Goal: Task Accomplishment & Management: Complete application form

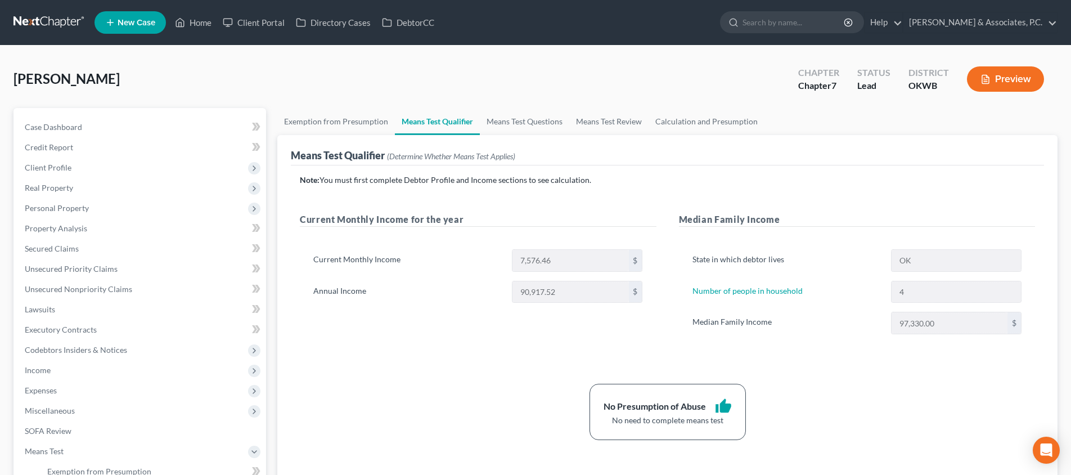
scroll to position [3, 1]
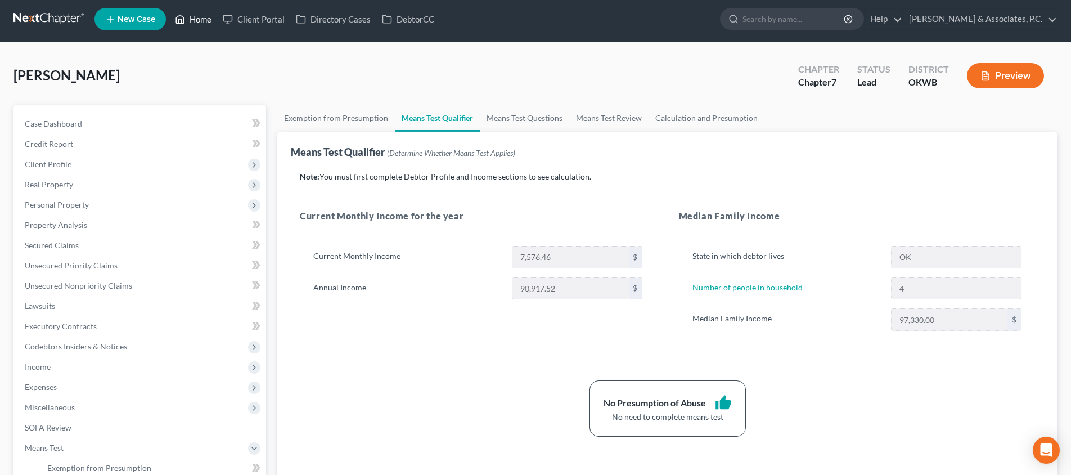
click at [198, 18] on link "Home" at bounding box center [193, 19] width 48 height 20
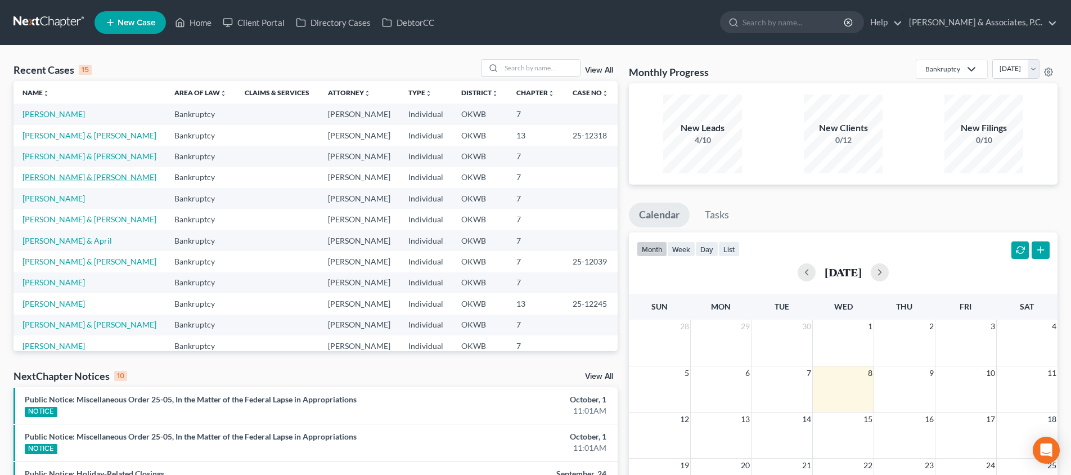
click at [54, 173] on link "[PERSON_NAME] & [PERSON_NAME]" at bounding box center [89, 177] width 134 height 10
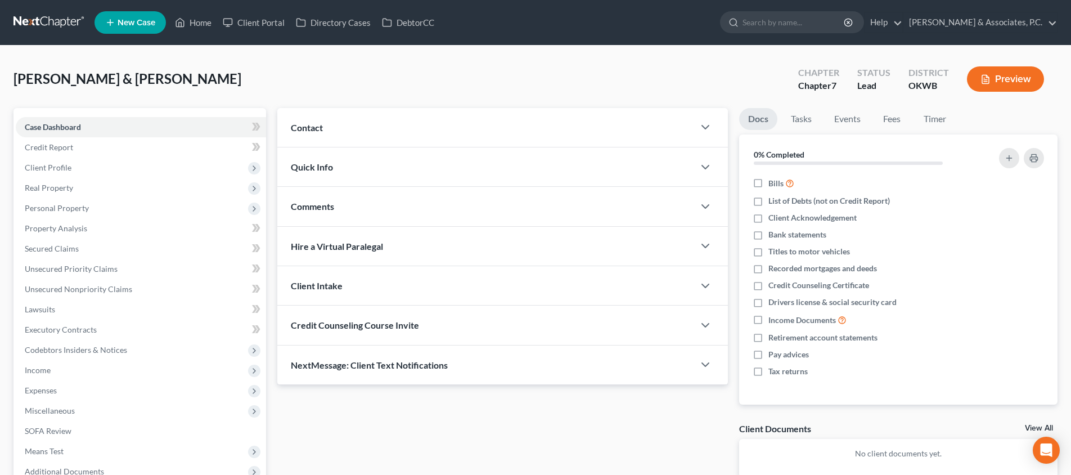
scroll to position [60, 0]
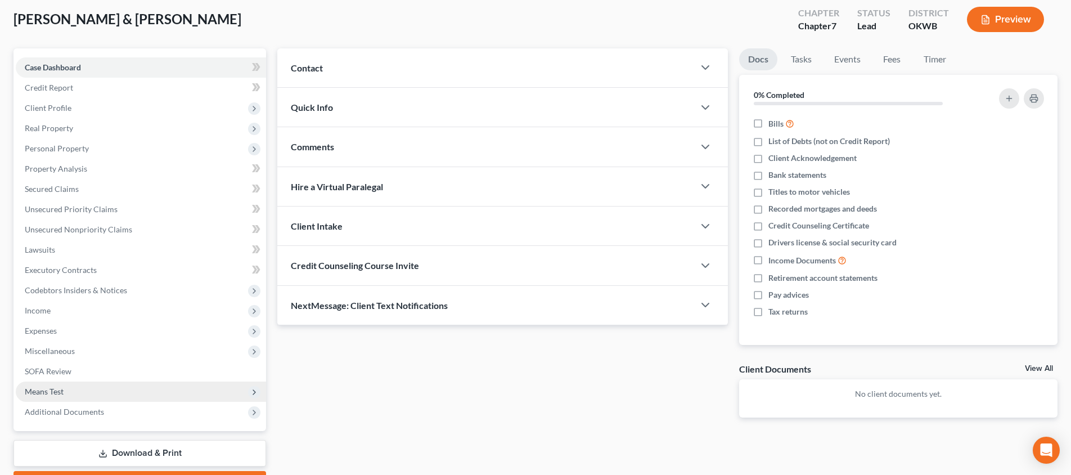
click at [124, 387] on span "Means Test" at bounding box center [141, 391] width 250 height 20
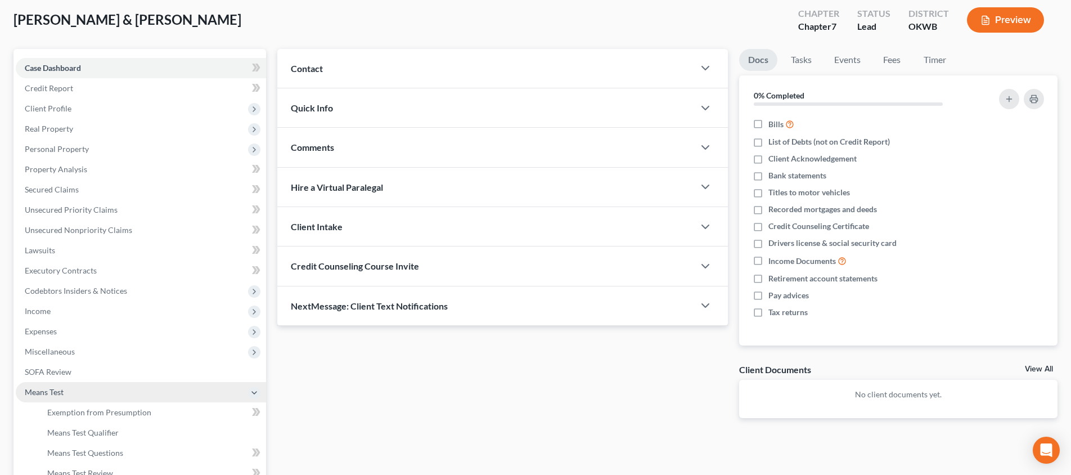
scroll to position [170, 0]
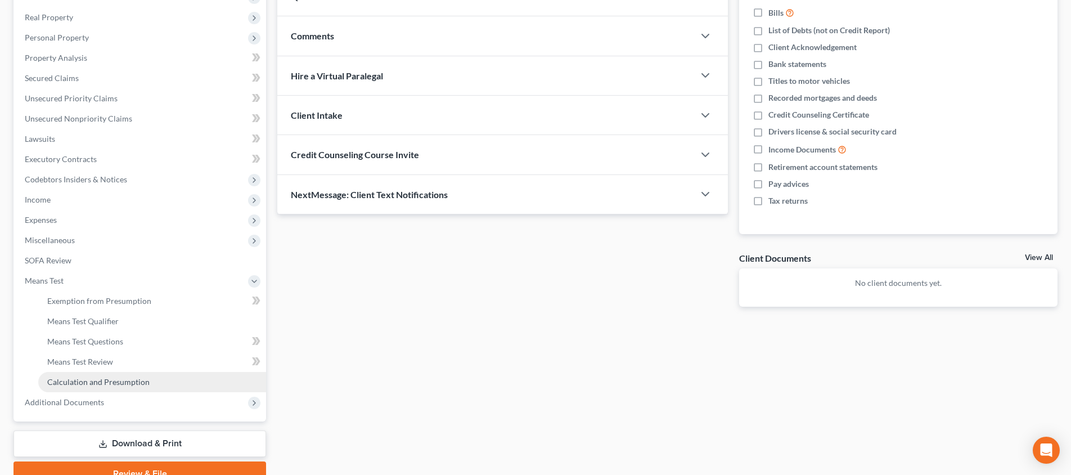
click at [146, 377] on span "Calculation and Presumption" at bounding box center [98, 382] width 102 height 10
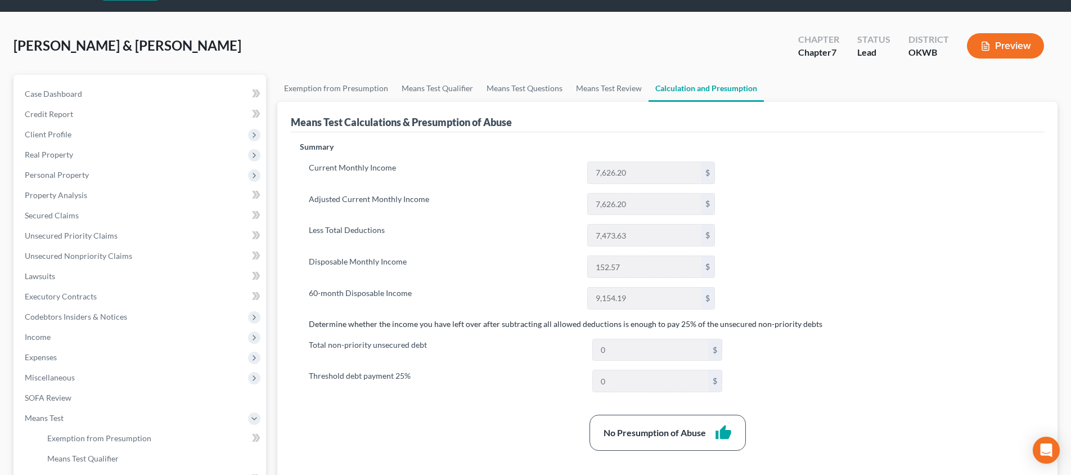
scroll to position [48, 0]
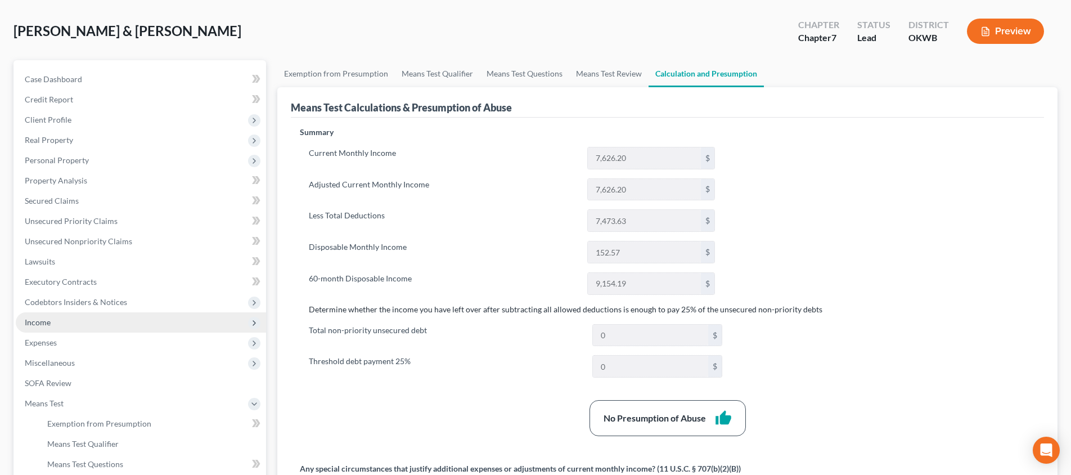
click at [156, 321] on span "Income" at bounding box center [141, 322] width 250 height 20
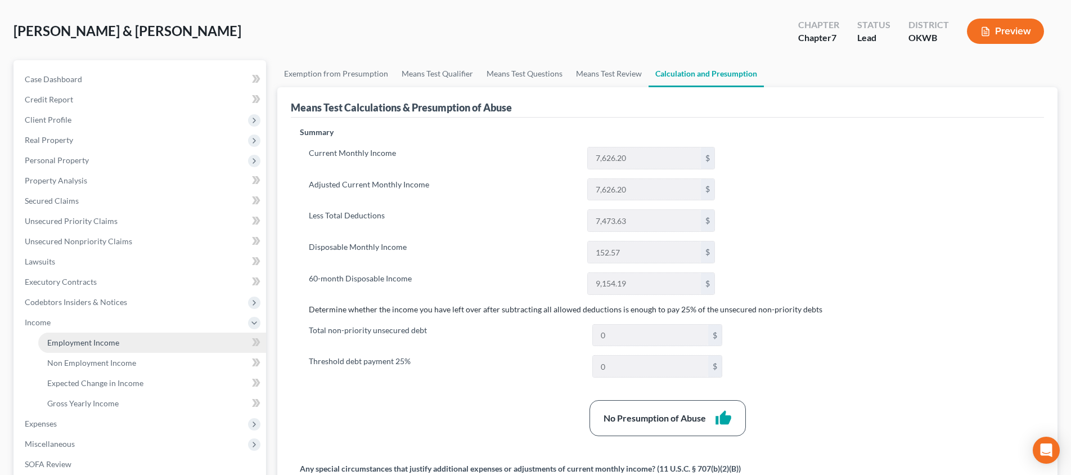
click at [154, 341] on link "Employment Income" at bounding box center [152, 342] width 228 height 20
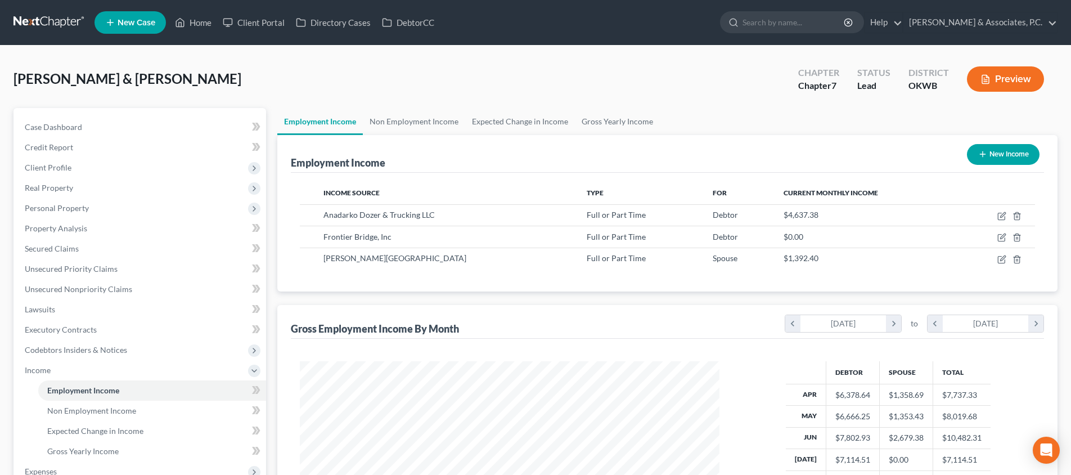
scroll to position [210, 442]
click at [419, 115] on link "Non Employment Income" at bounding box center [414, 121] width 102 height 27
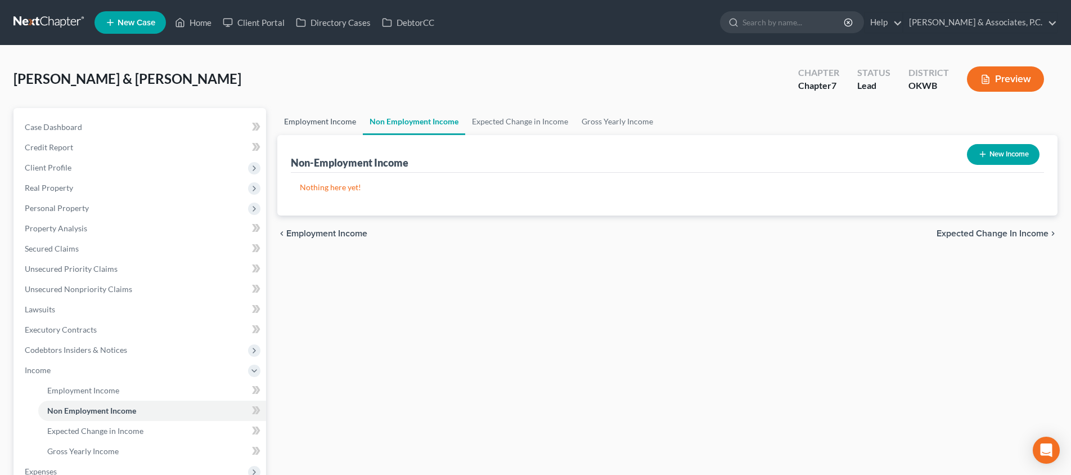
drag, startPoint x: 354, startPoint y: 123, endPoint x: 359, endPoint y: 130, distance: 8.6
click at [354, 123] on link "Employment Income" at bounding box center [319, 121] width 85 height 27
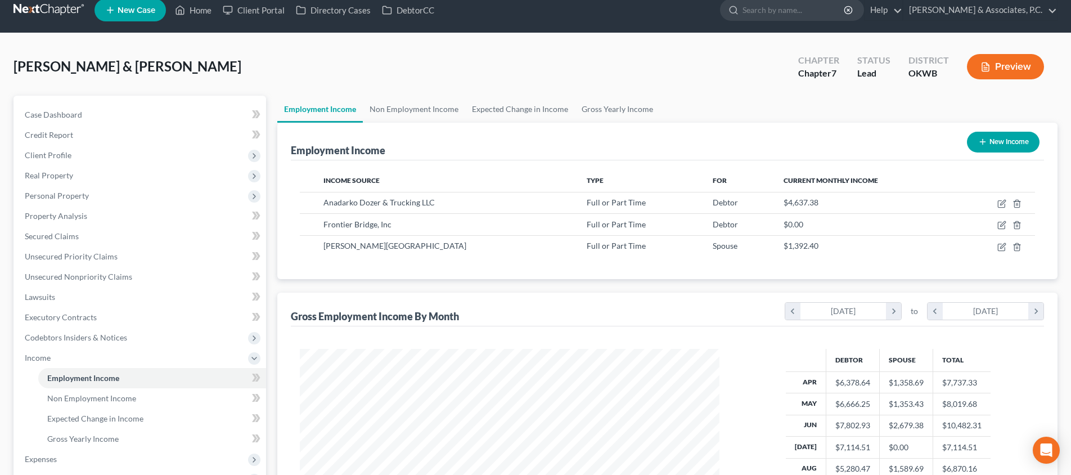
scroll to position [100, 0]
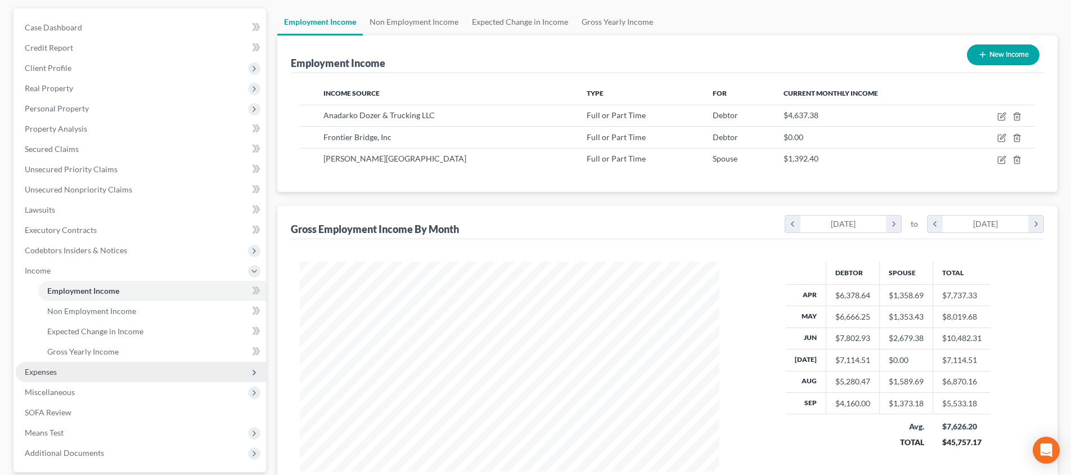
click at [87, 373] on span "Expenses" at bounding box center [141, 372] width 250 height 20
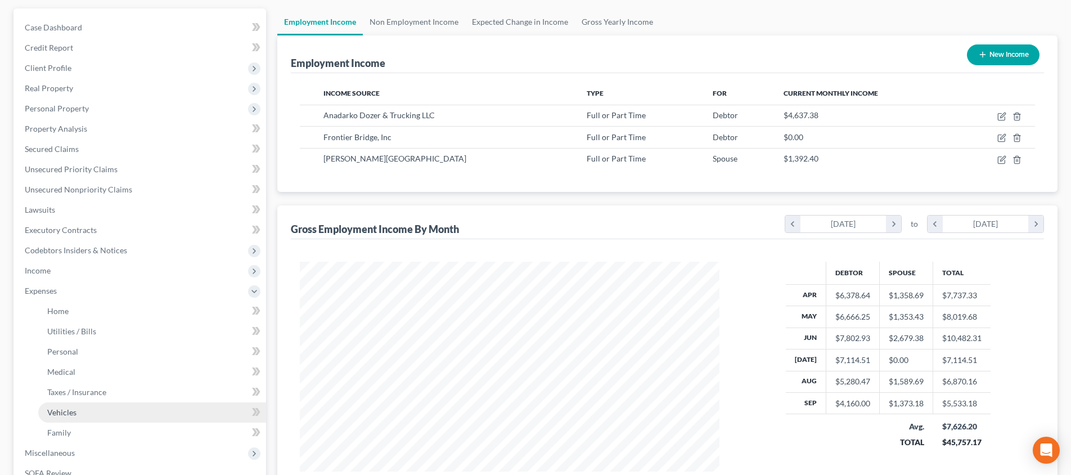
click at [111, 419] on link "Vehicles" at bounding box center [152, 412] width 228 height 20
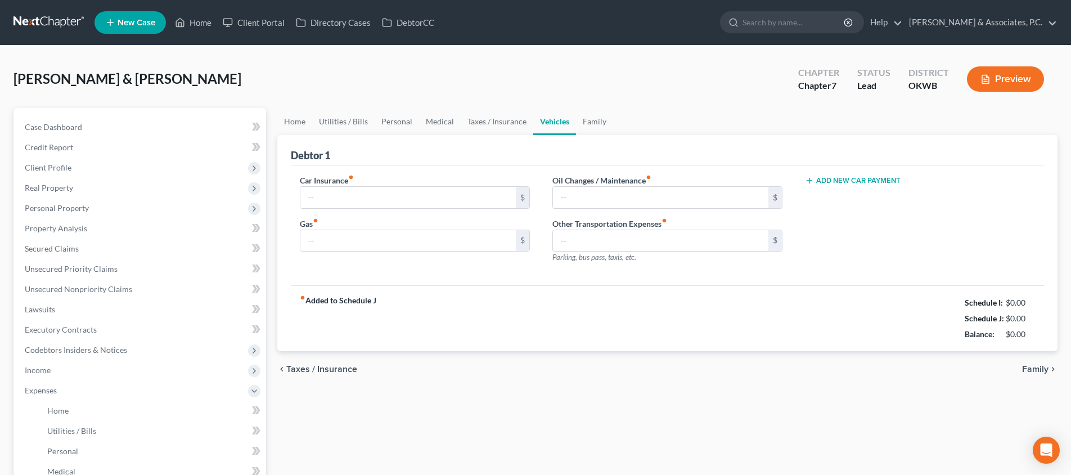
type input "360.00"
type input "350.00"
type input "100.00"
type input "50.00"
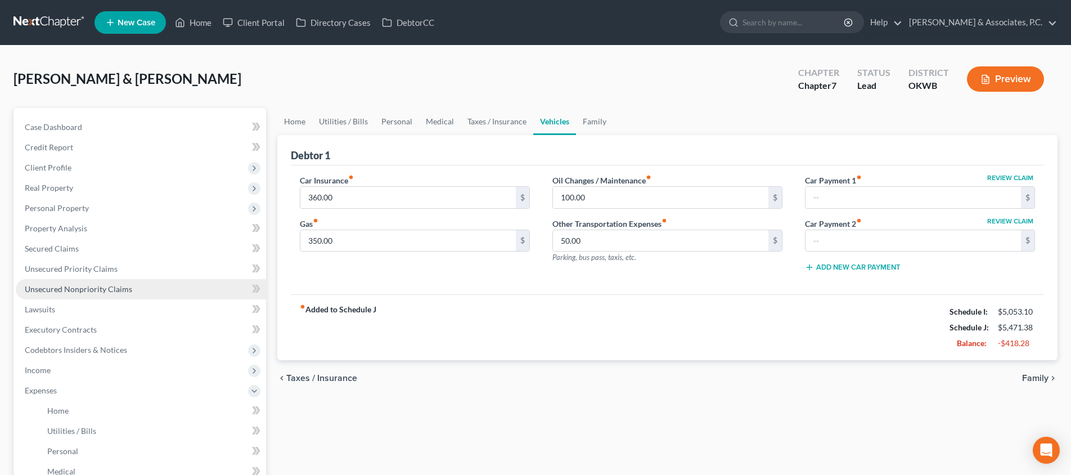
click at [168, 287] on link "Unsecured Nonpriority Claims" at bounding box center [141, 289] width 250 height 20
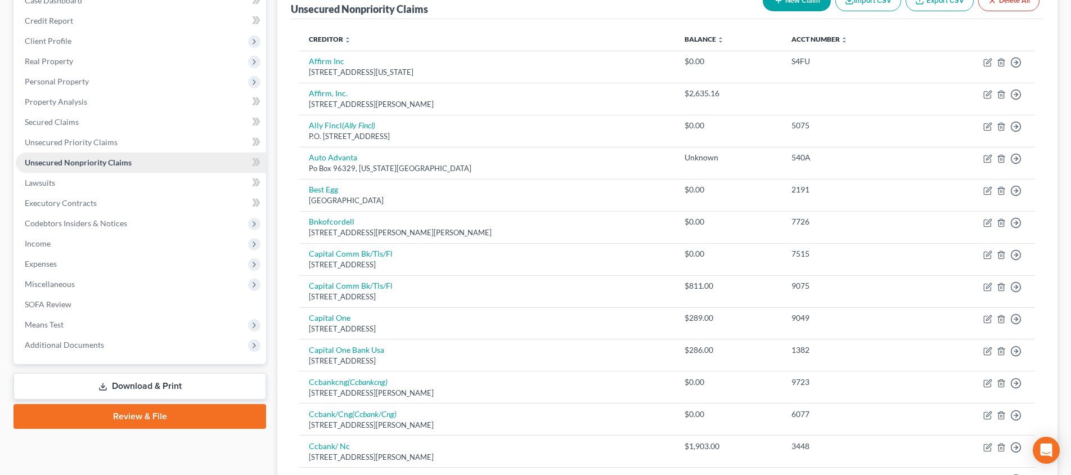
scroll to position [145, 0]
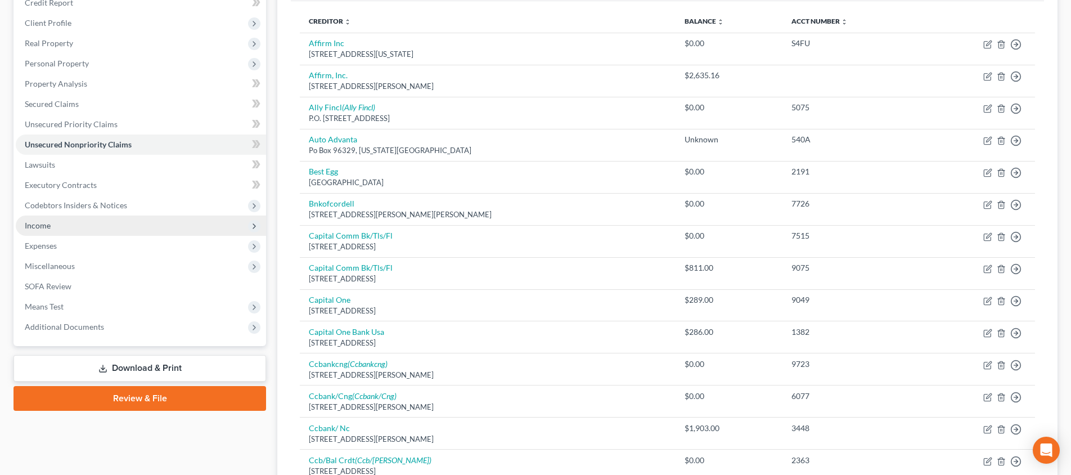
click at [127, 220] on span "Income" at bounding box center [141, 225] width 250 height 20
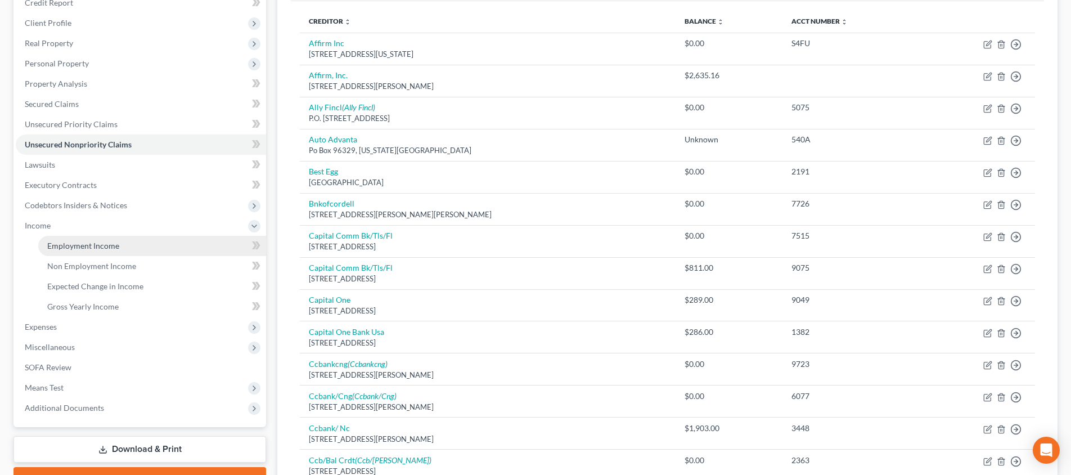
click at [156, 246] on link "Employment Income" at bounding box center [152, 246] width 228 height 20
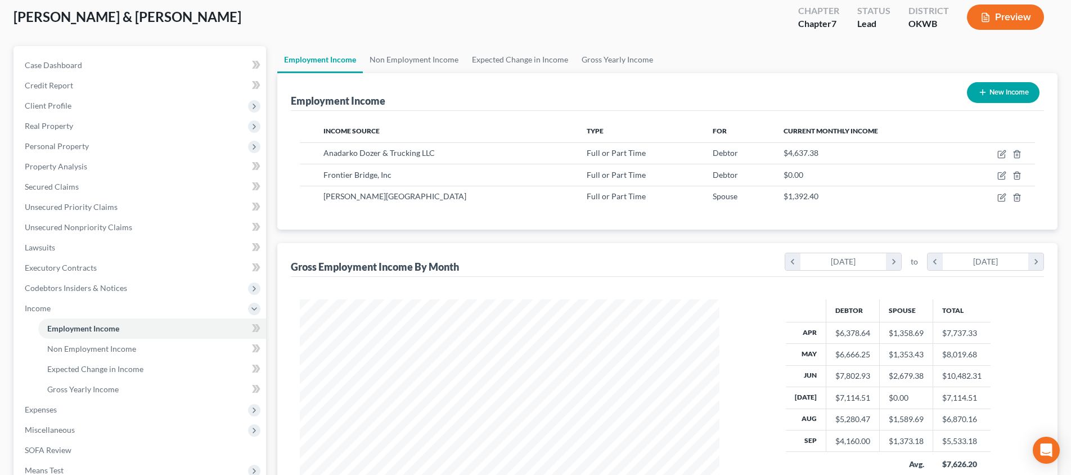
scroll to position [70, 0]
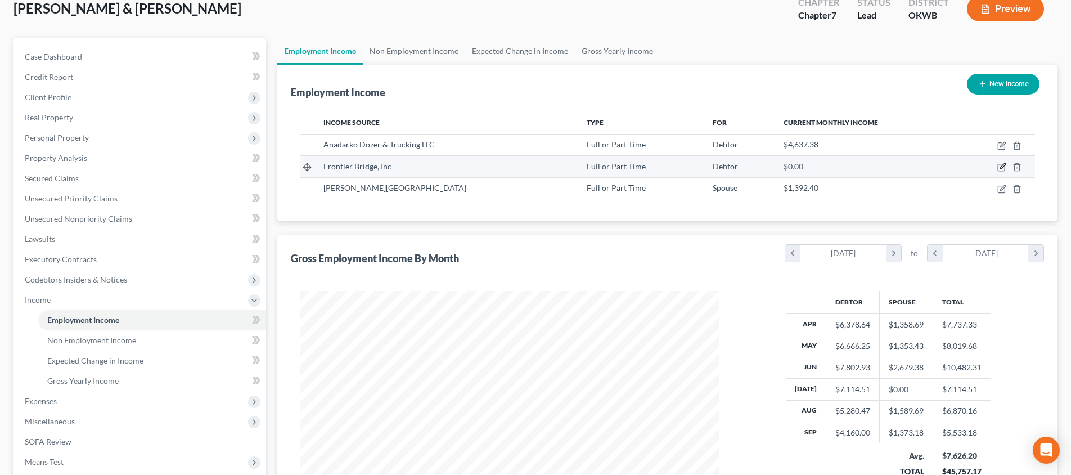
click at [1001, 167] on icon "button" at bounding box center [1001, 166] width 9 height 9
select select "0"
select select "37"
select select "3"
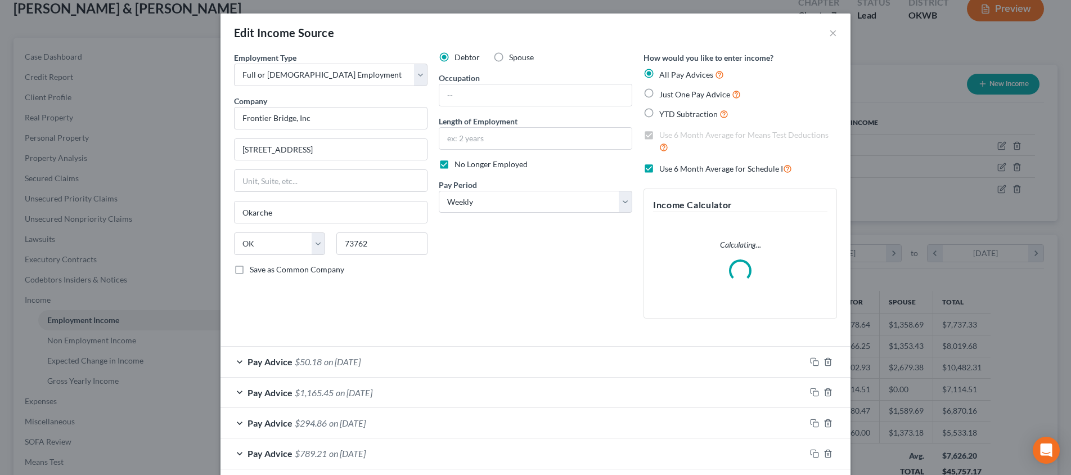
click at [454, 165] on label "No Longer Employed" at bounding box center [490, 164] width 73 height 11
click at [459, 165] on input "No Longer Employed" at bounding box center [462, 162] width 7 height 7
checkbox input "false"
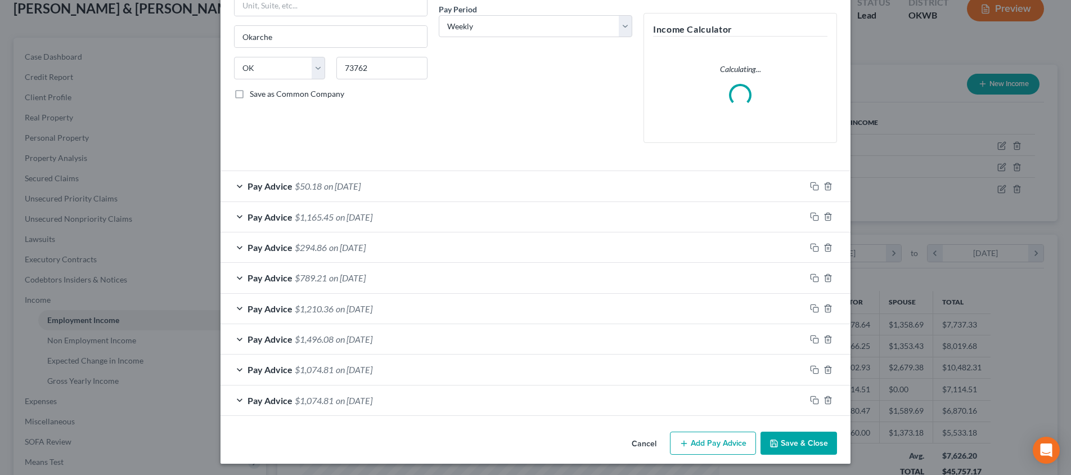
scroll to position [174, 0]
click at [802, 442] on button "Save & Close" at bounding box center [798, 444] width 76 height 24
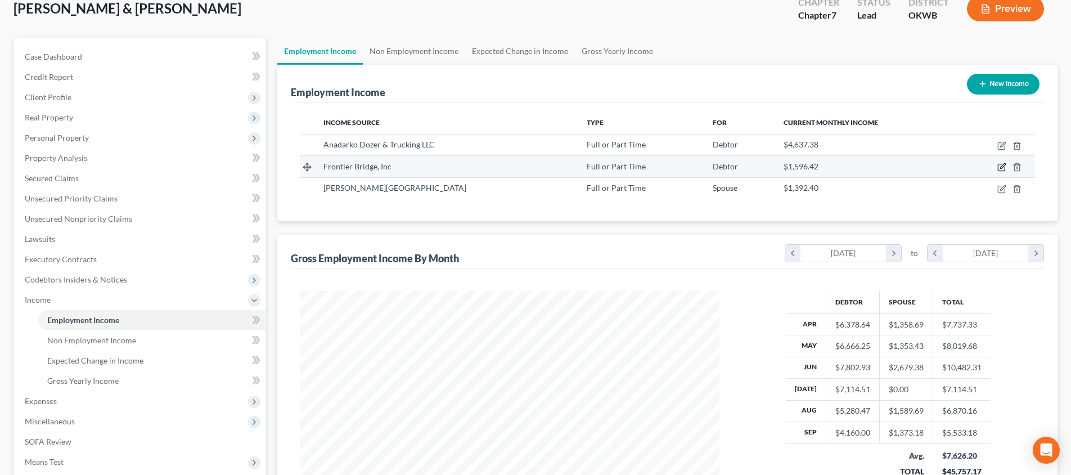
click at [1002, 168] on icon "button" at bounding box center [1002, 166] width 5 height 5
select select "0"
select select "37"
select select "3"
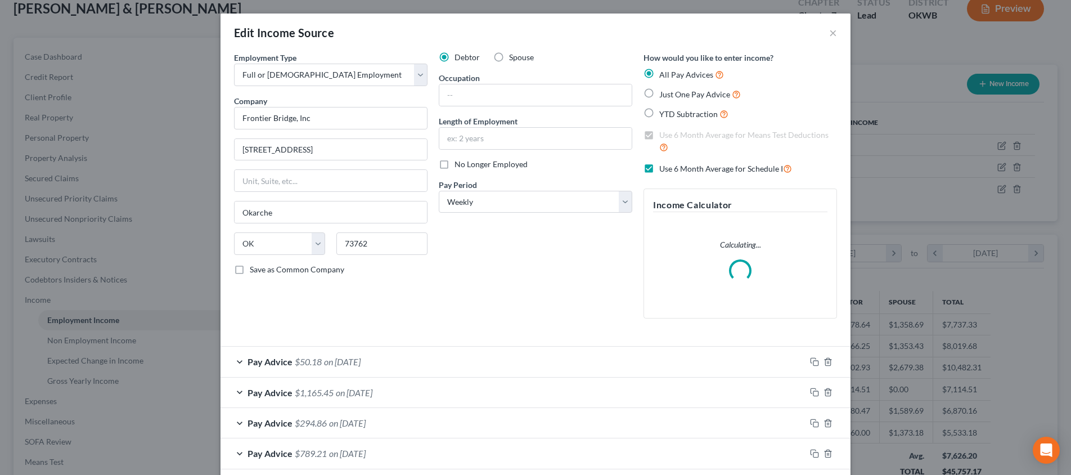
click at [454, 162] on label "No Longer Employed" at bounding box center [490, 164] width 73 height 11
click at [459, 162] on input "No Longer Employed" at bounding box center [462, 162] width 7 height 7
checkbox input "true"
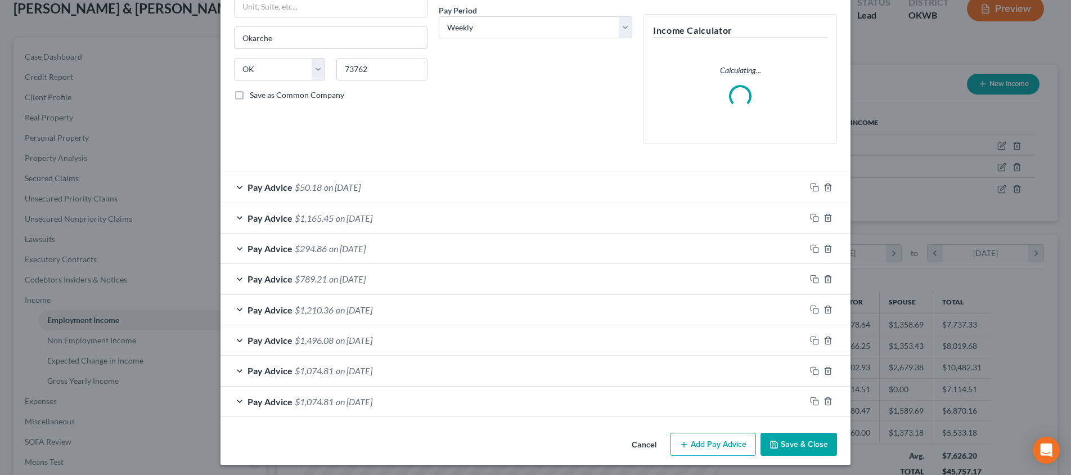
click at [781, 435] on button "Save & Close" at bounding box center [798, 444] width 76 height 24
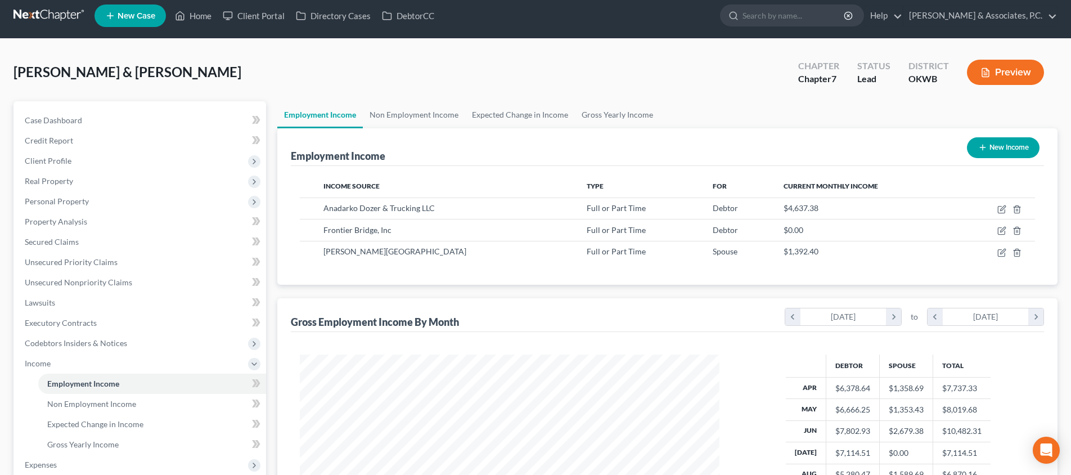
scroll to position [13, 0]
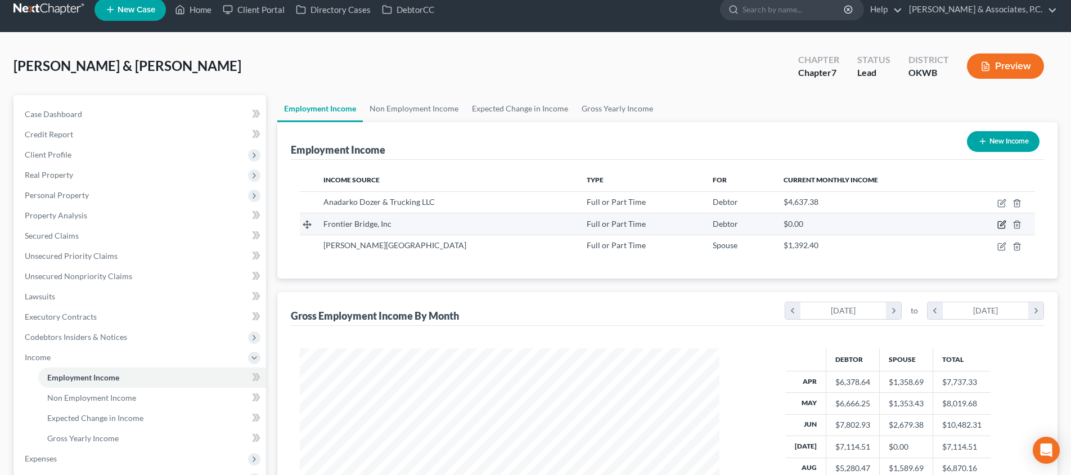
click at [1003, 222] on icon "button" at bounding box center [1001, 224] width 9 height 9
select select "0"
select select "37"
select select "3"
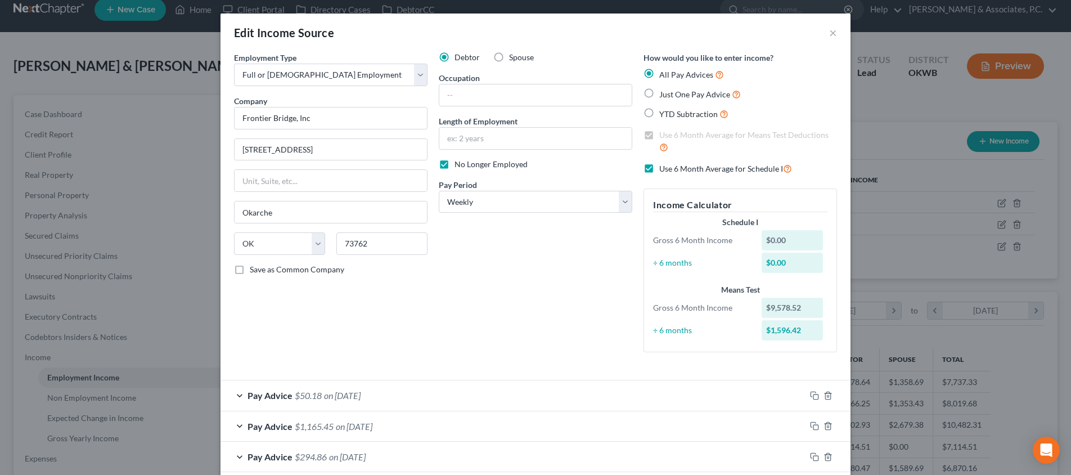
scroll to position [0, 0]
click at [829, 33] on button "×" at bounding box center [833, 32] width 8 height 13
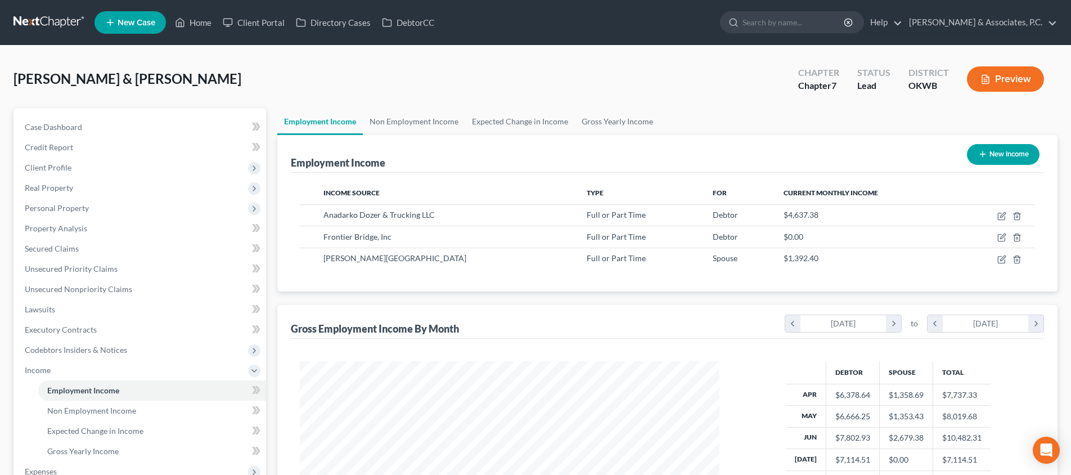
scroll to position [3, 0]
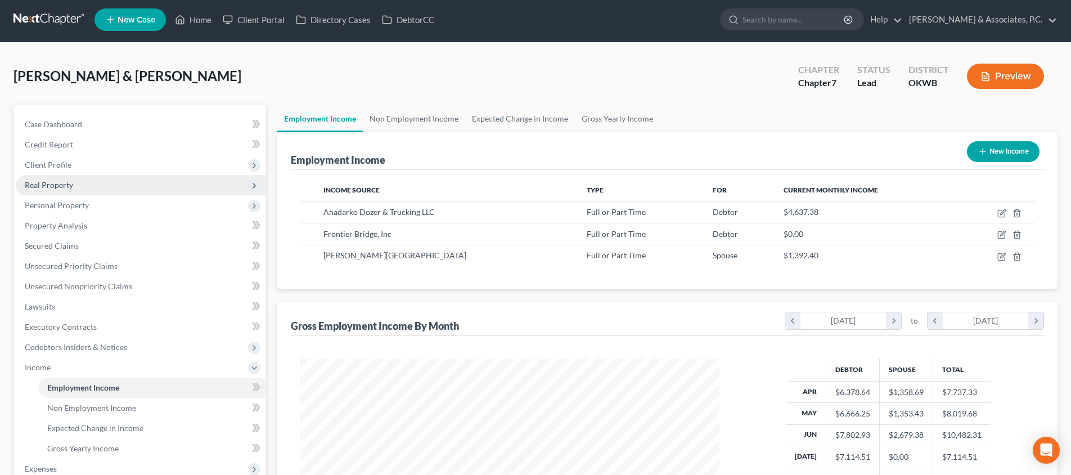
click at [157, 183] on span "Real Property" at bounding box center [141, 185] width 250 height 20
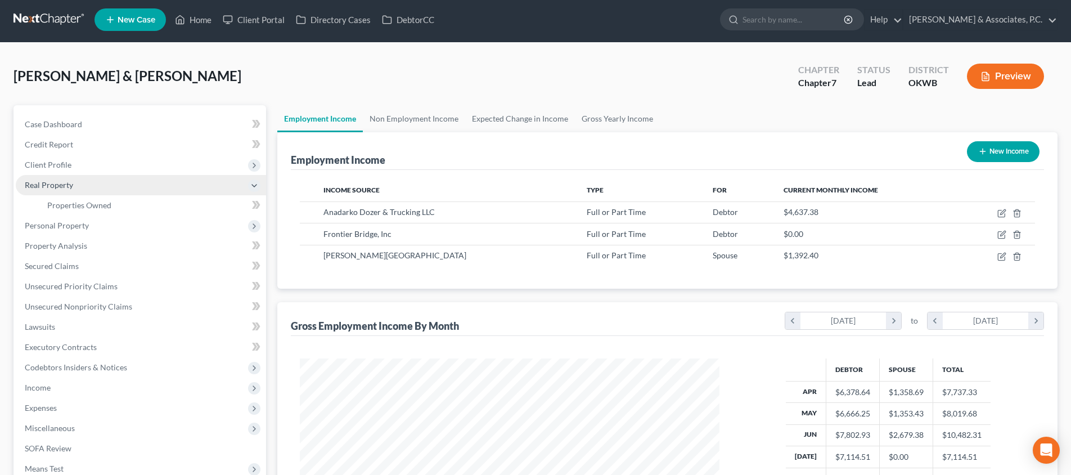
scroll to position [28, 0]
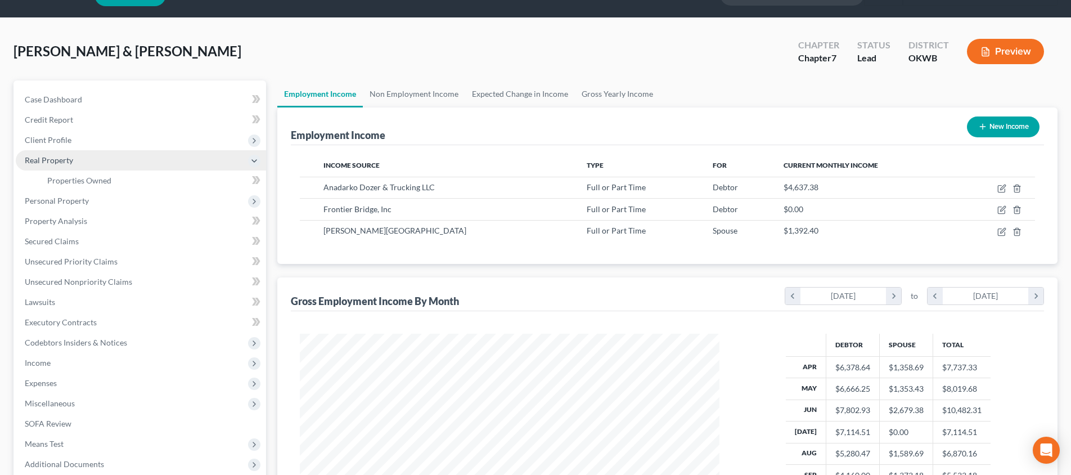
click at [145, 177] on link "Properties Owned" at bounding box center [152, 180] width 228 height 20
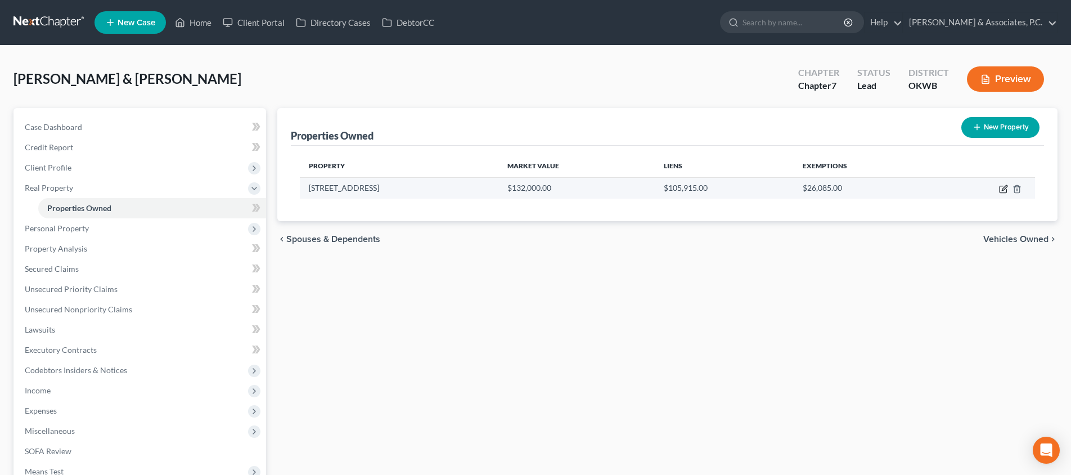
click at [1004, 191] on icon "button" at bounding box center [1003, 188] width 9 height 9
select select "37"
select select "74"
select select "2"
select select "1"
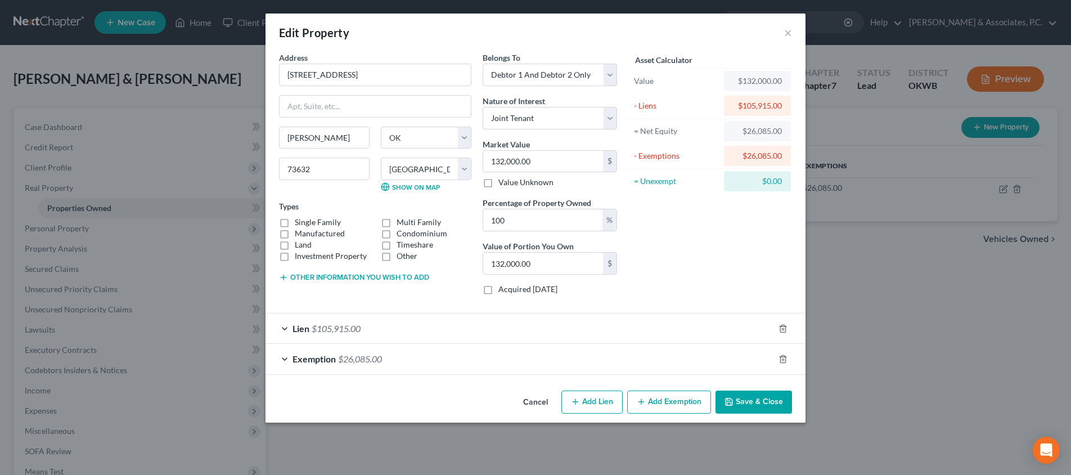
click at [555, 351] on div "Exemption $26,085.00" at bounding box center [519, 359] width 508 height 30
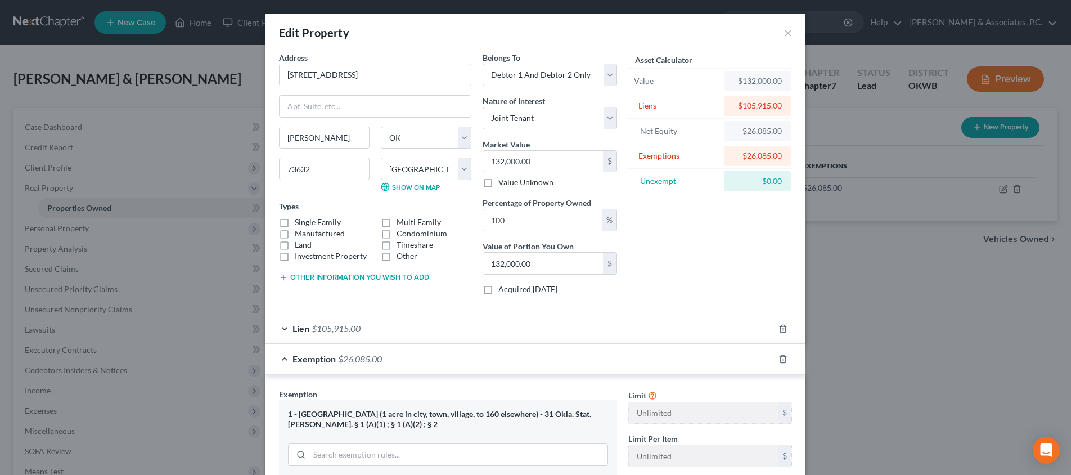
click at [553, 335] on div "Lien $105,915.00" at bounding box center [519, 328] width 508 height 30
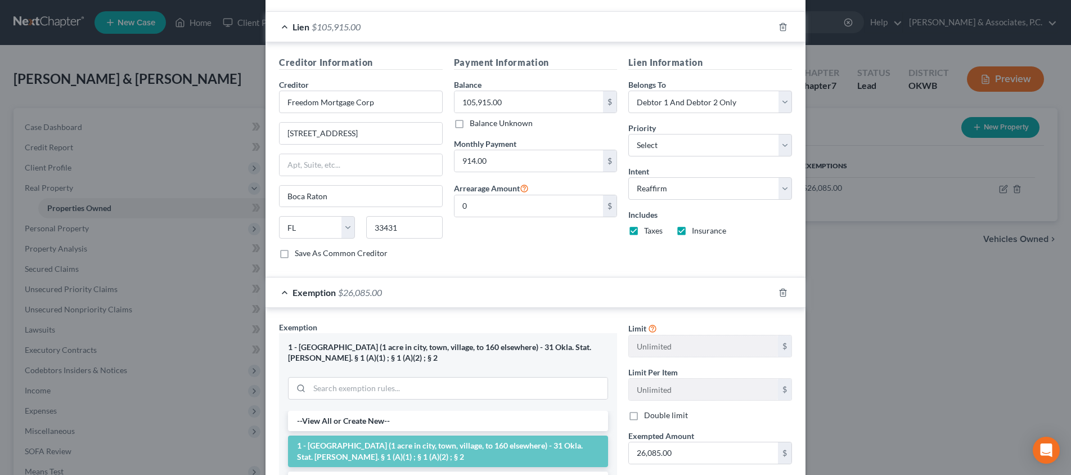
scroll to position [312, 0]
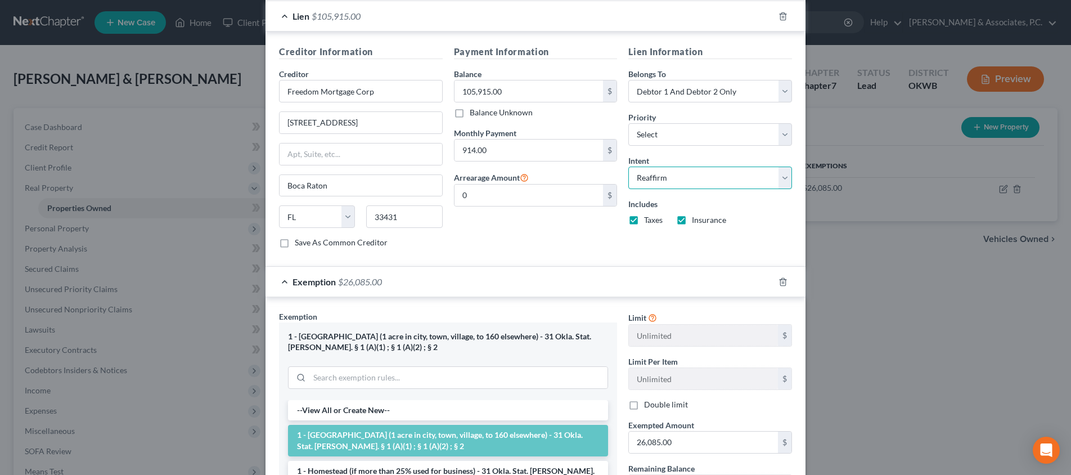
select select "0"
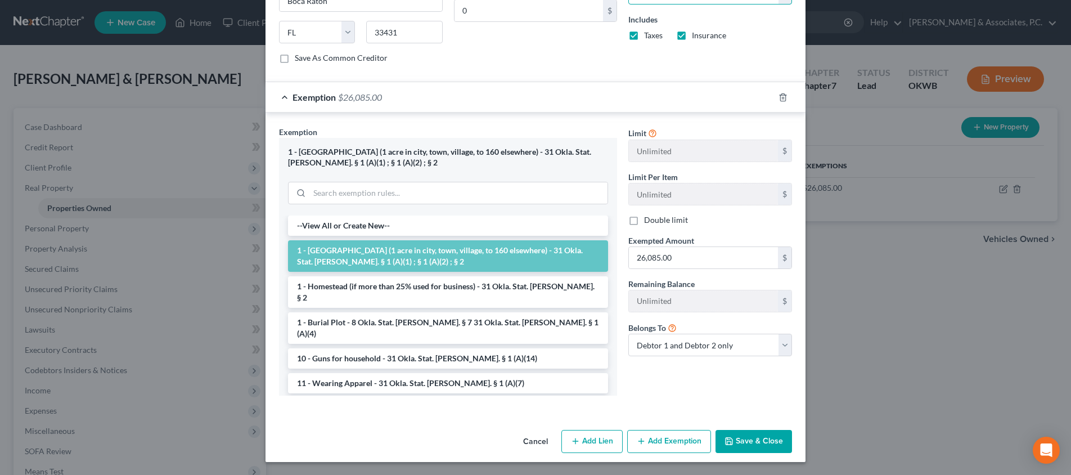
scroll to position [496, 0]
click at [738, 440] on button "Save & Close" at bounding box center [753, 442] width 76 height 24
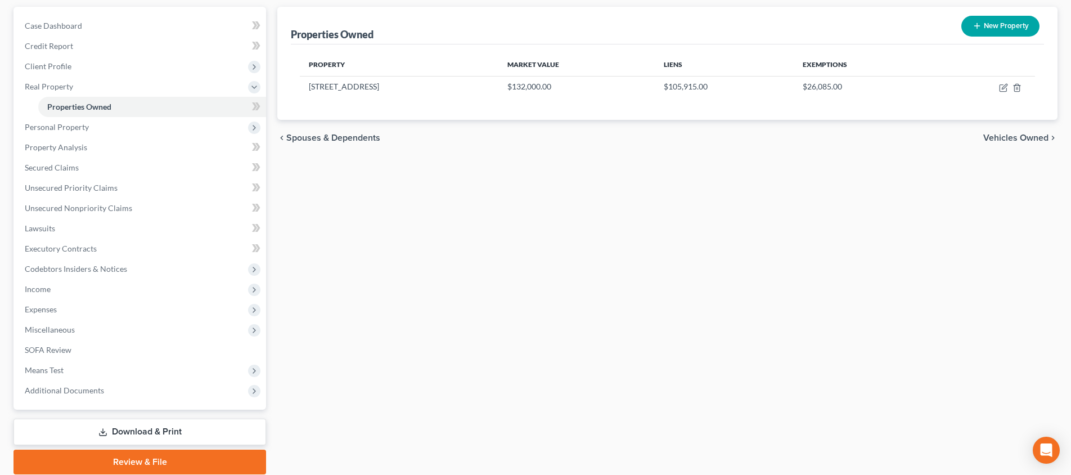
scroll to position [112, 0]
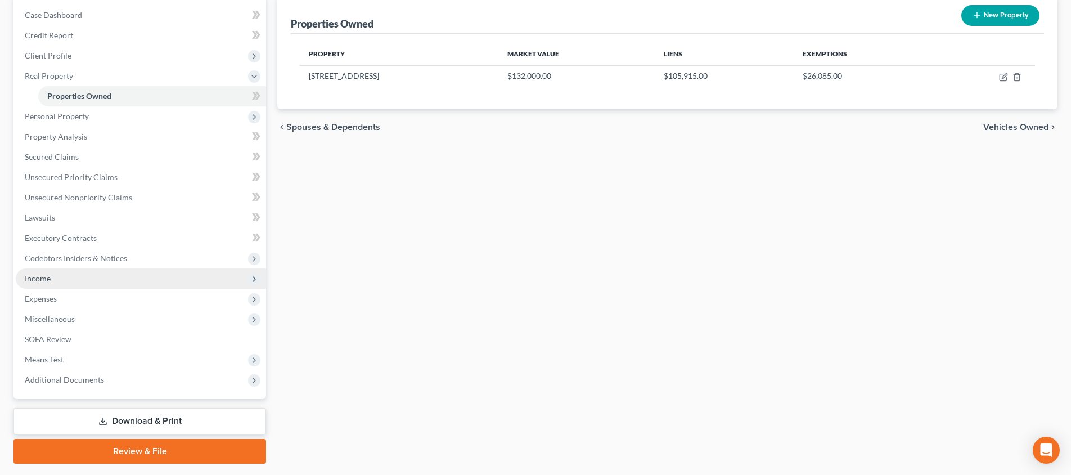
click at [82, 283] on span "Income" at bounding box center [141, 278] width 250 height 20
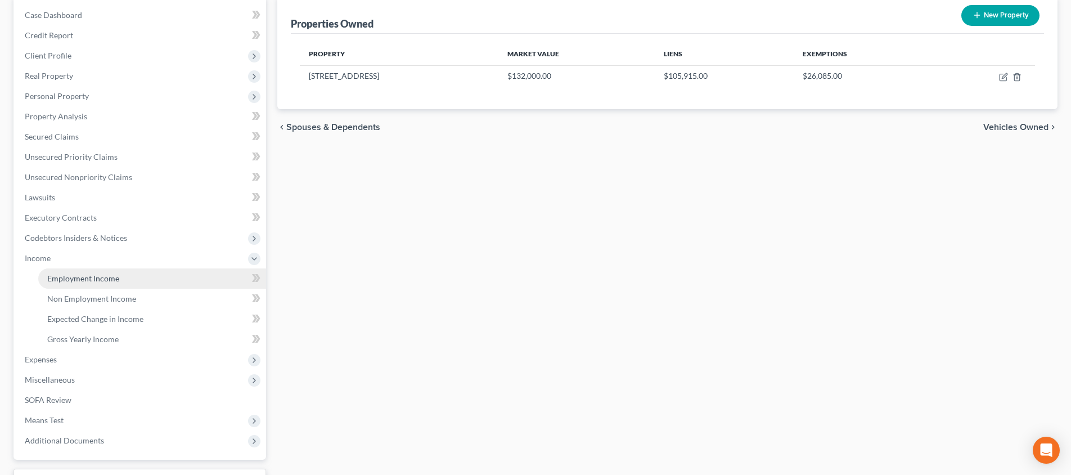
click at [109, 283] on link "Employment Income" at bounding box center [152, 278] width 228 height 20
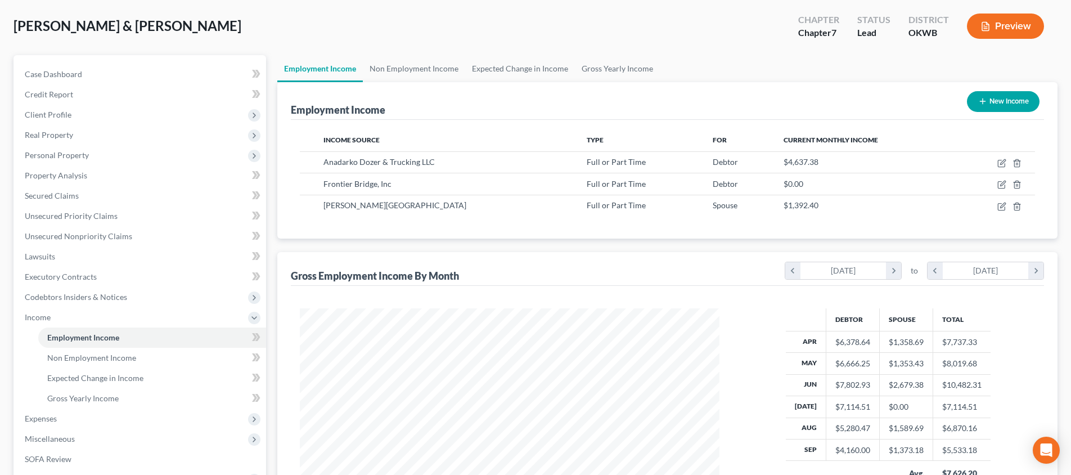
scroll to position [44, 0]
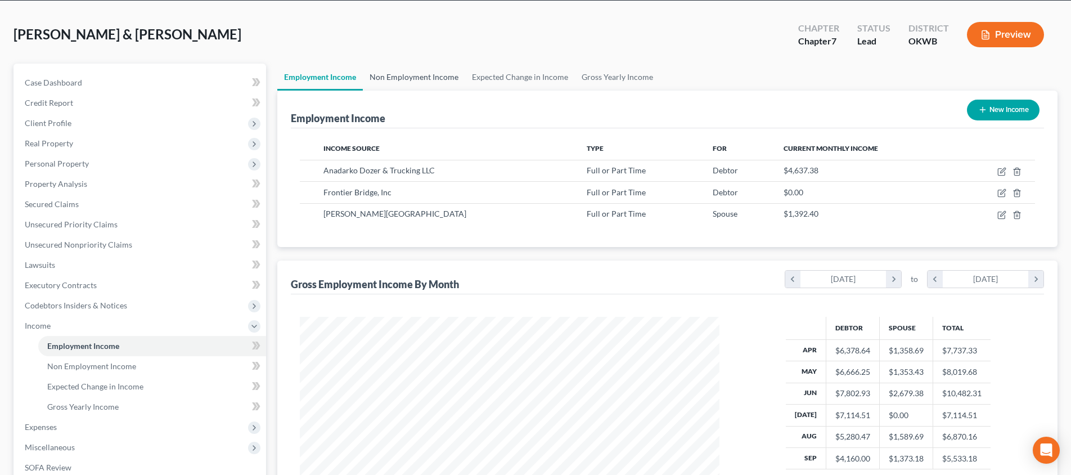
click at [400, 78] on link "Non Employment Income" at bounding box center [414, 77] width 102 height 27
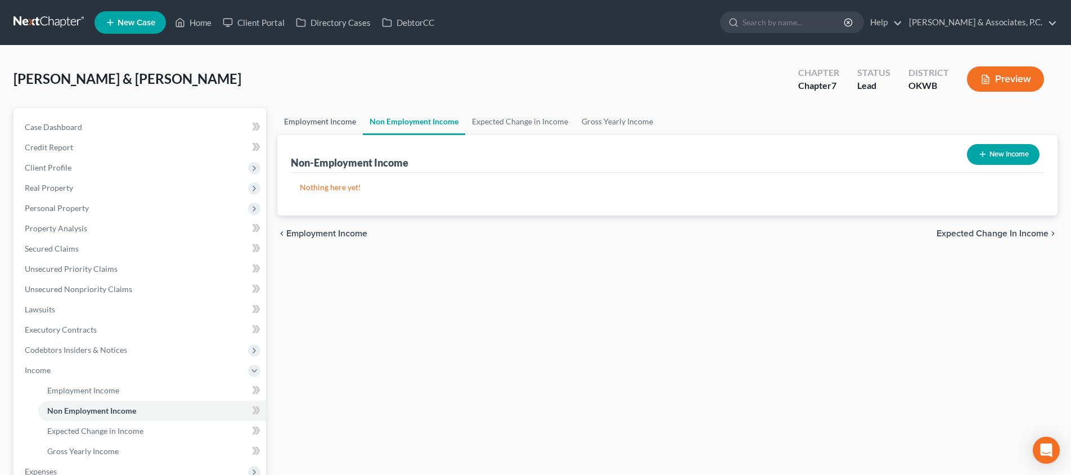
drag, startPoint x: 295, startPoint y: 122, endPoint x: 342, endPoint y: 129, distance: 47.7
click at [295, 122] on link "Employment Income" at bounding box center [319, 121] width 85 height 27
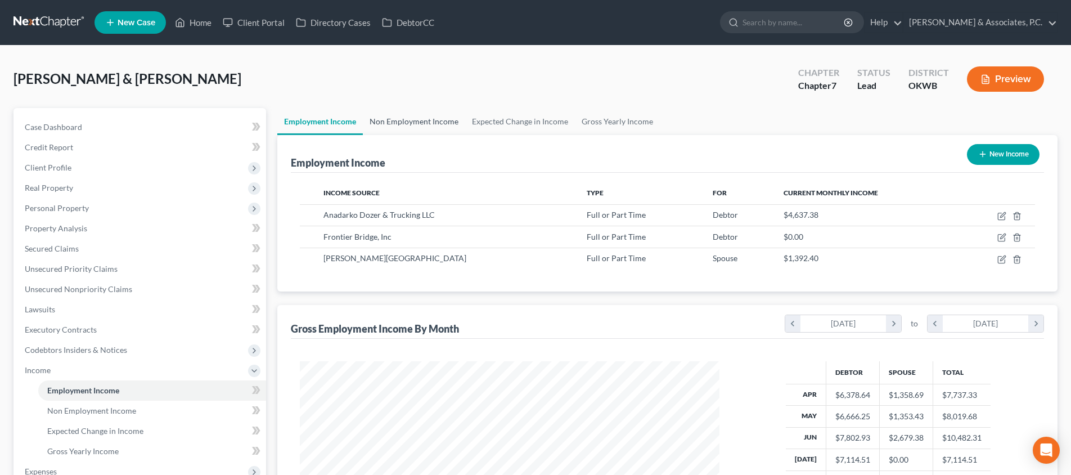
scroll to position [210, 442]
drag, startPoint x: 432, startPoint y: 121, endPoint x: 454, endPoint y: 133, distance: 24.9
click at [432, 121] on link "Non Employment Income" at bounding box center [414, 121] width 102 height 27
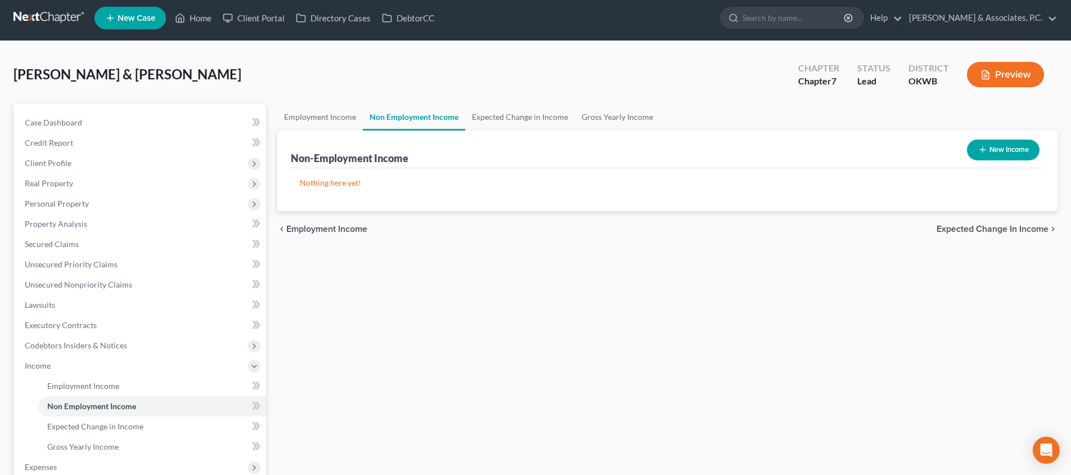
scroll to position [7, 0]
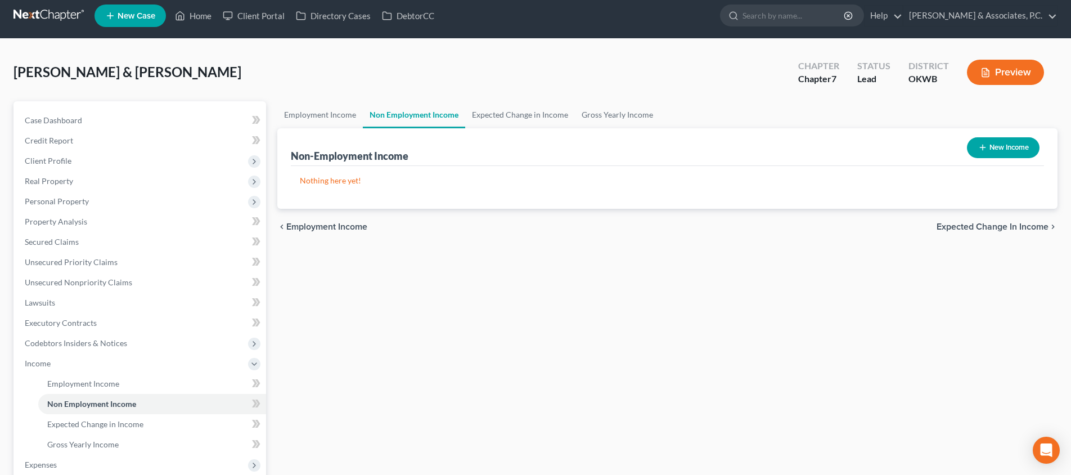
click at [1005, 150] on button "New Income" at bounding box center [1003, 147] width 73 height 21
select select "0"
